Goal: Task Accomplishment & Management: Manage account settings

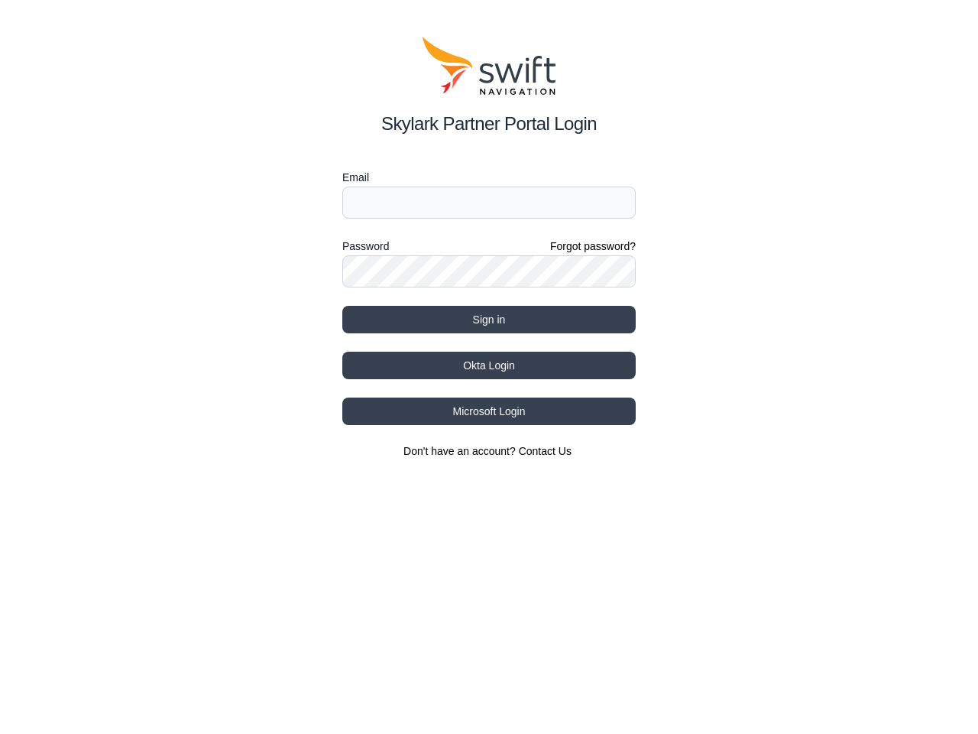
click at [489, 248] on div "Password Forgot password?" at bounding box center [488, 246] width 293 height 18
click at [489, 177] on label "Email" at bounding box center [488, 177] width 293 height 18
click at [365, 246] on label "Password" at bounding box center [365, 246] width 47 height 18
click at [489, 319] on button "Sign in" at bounding box center [488, 320] width 293 height 28
click at [489, 365] on button "Okta Login" at bounding box center [488, 366] width 293 height 28
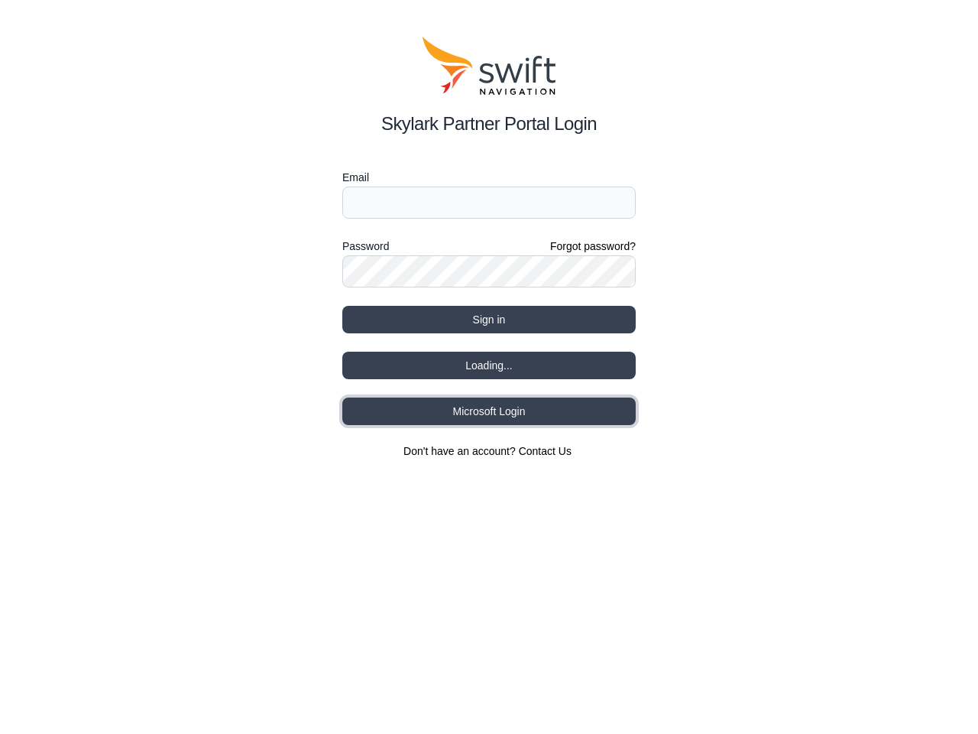
click at [489, 411] on button "Microsoft Login" at bounding box center [488, 411] width 293 height 28
